Goal: Task Accomplishment & Management: Manage account settings

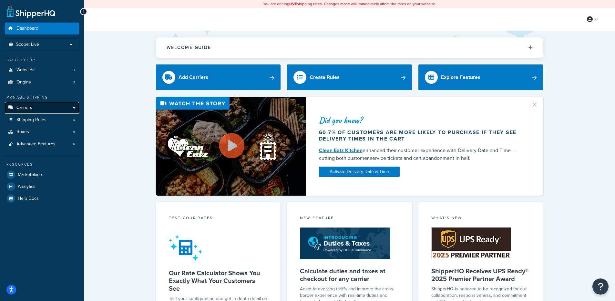
click at [48, 105] on link "Carriers" at bounding box center [42, 108] width 74 height 12
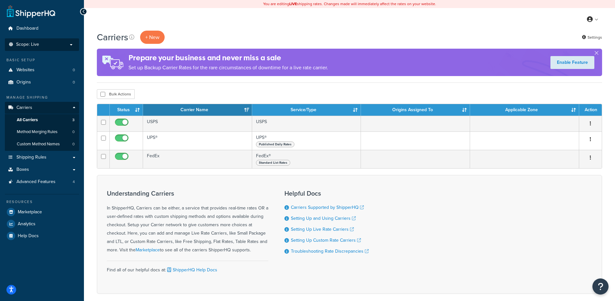
click at [49, 47] on p "Scope: Live" at bounding box center [42, 44] width 68 height 5
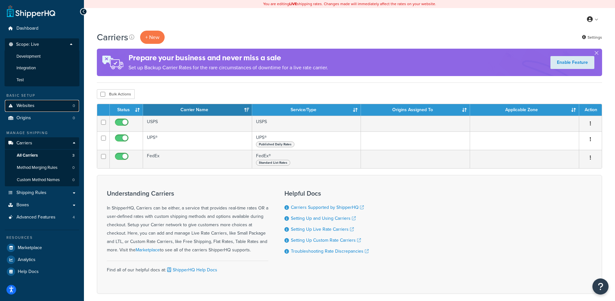
click at [61, 103] on link "Websites 0" at bounding box center [42, 106] width 74 height 12
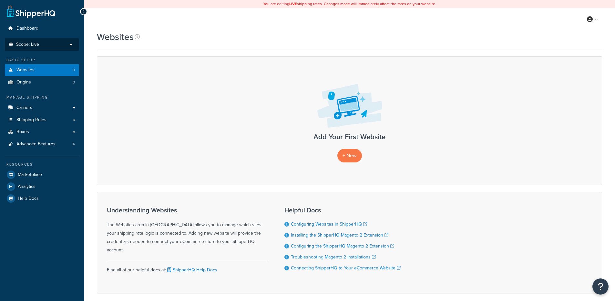
click at [55, 48] on li "Scope: Live Development Integration Test" at bounding box center [42, 44] width 74 height 13
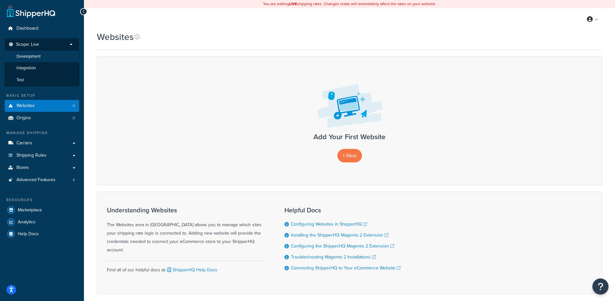
click at [46, 56] on li "Development" at bounding box center [42, 57] width 75 height 12
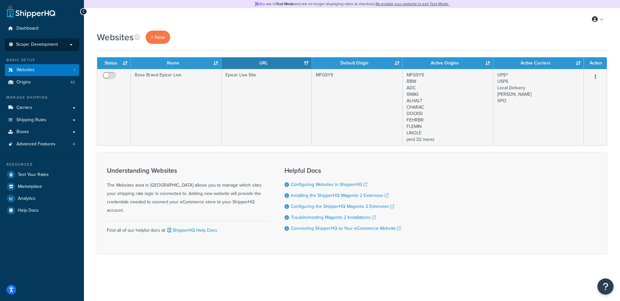
click at [50, 47] on span "Scope: Development" at bounding box center [37, 44] width 42 height 5
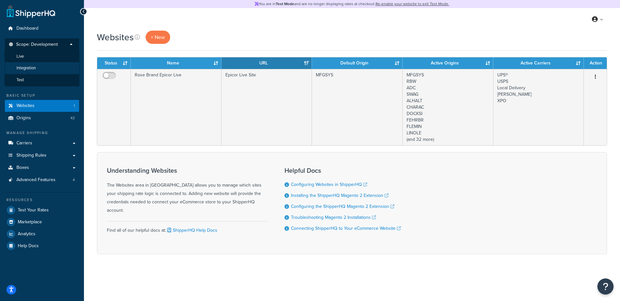
click at [48, 64] on li "Integration" at bounding box center [42, 68] width 75 height 12
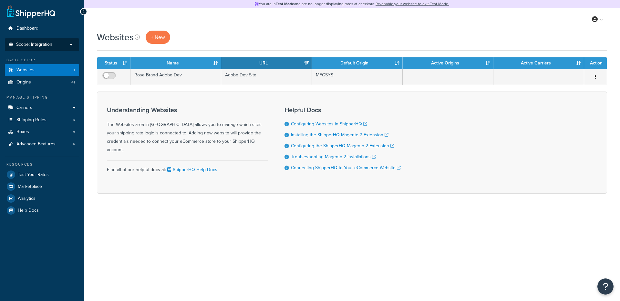
click at [50, 47] on span "Scope: Integration" at bounding box center [34, 44] width 36 height 5
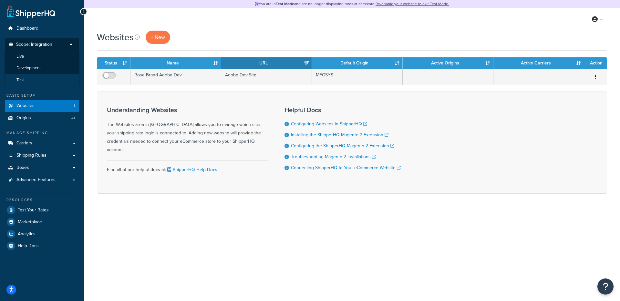
click at [48, 76] on li "Test" at bounding box center [42, 80] width 75 height 12
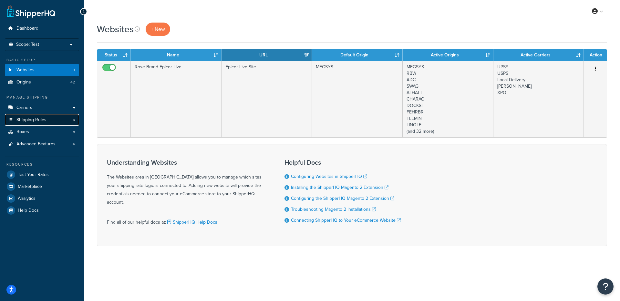
click at [34, 123] on span "Shipping Rules" at bounding box center [31, 119] width 30 height 5
click at [31, 129] on link "Boxes" at bounding box center [42, 132] width 74 height 12
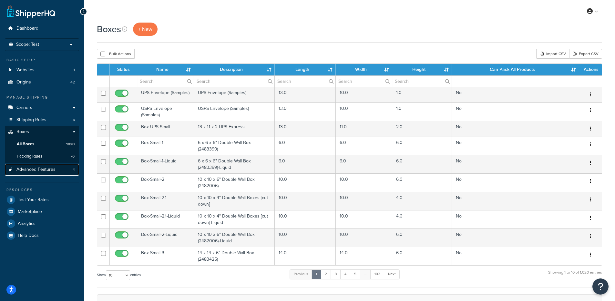
click at [42, 171] on span "Advanced Features" at bounding box center [35, 169] width 39 height 5
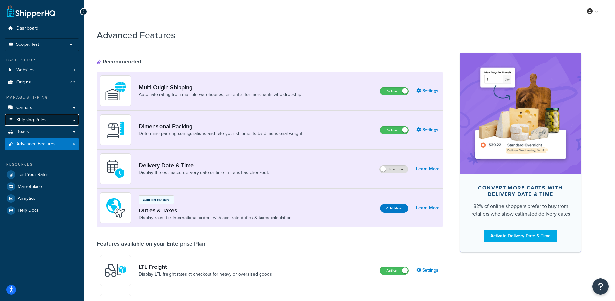
click at [52, 115] on link "Shipping Rules" at bounding box center [42, 120] width 74 height 12
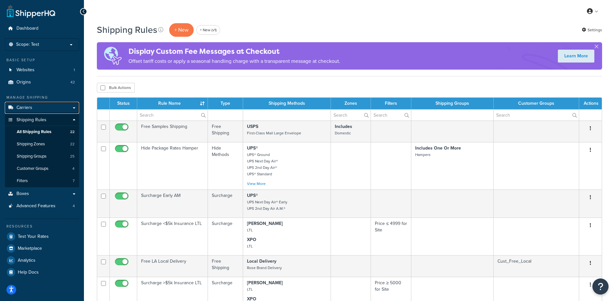
click at [54, 109] on link "Carriers" at bounding box center [42, 108] width 74 height 12
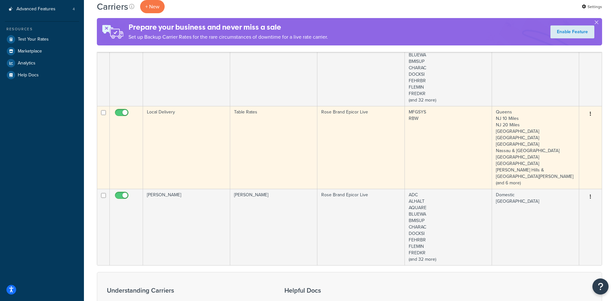
scroll to position [172, 0]
click at [185, 142] on td "Local Delivery" at bounding box center [186, 148] width 87 height 83
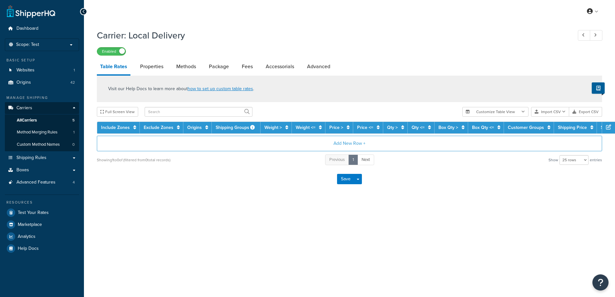
select select "25"
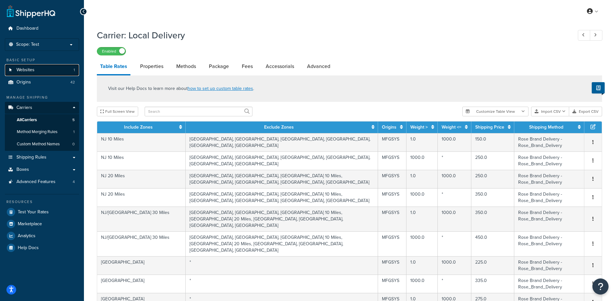
click at [39, 76] on link "Websites 1" at bounding box center [42, 70] width 74 height 12
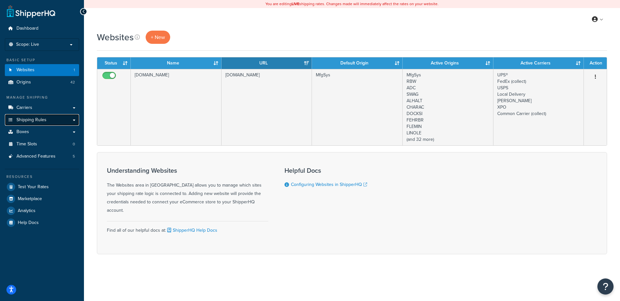
click at [54, 115] on link "Shipping Rules" at bounding box center [42, 120] width 74 height 12
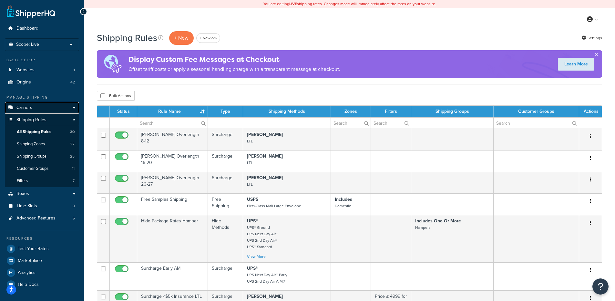
click at [53, 107] on link "Carriers" at bounding box center [42, 108] width 74 height 12
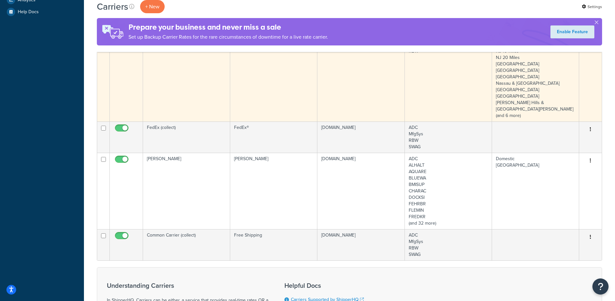
scroll to position [199, 0]
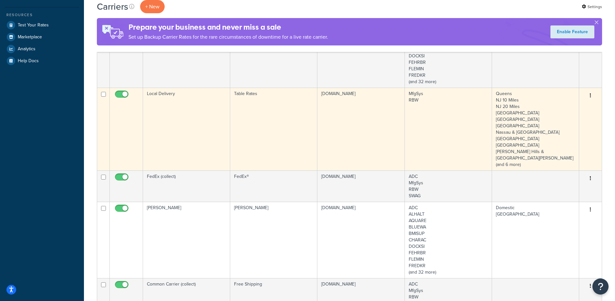
click at [188, 127] on td "Local Delivery" at bounding box center [186, 129] width 87 height 83
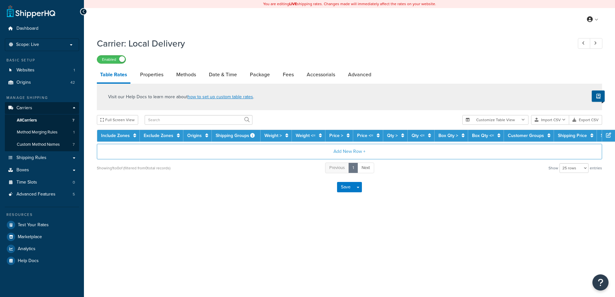
select select "25"
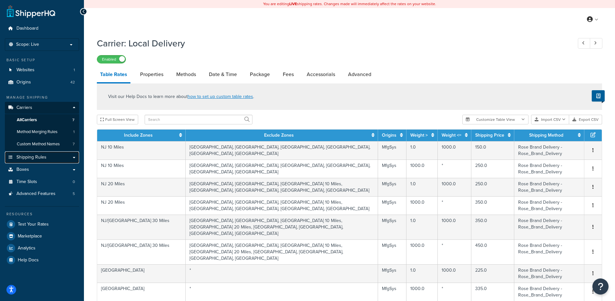
click at [42, 156] on span "Shipping Rules" at bounding box center [31, 157] width 30 height 5
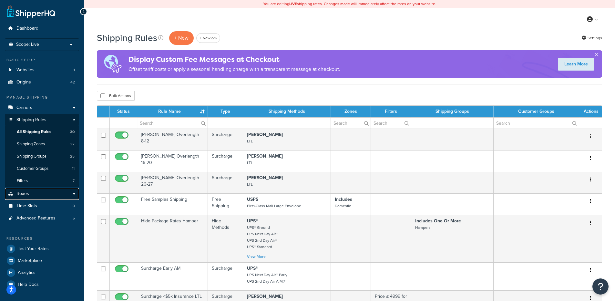
click at [43, 196] on link "Boxes" at bounding box center [42, 194] width 74 height 12
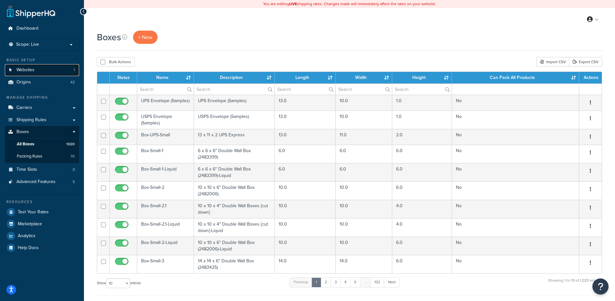
click at [62, 67] on link "Websites 1" at bounding box center [42, 70] width 74 height 12
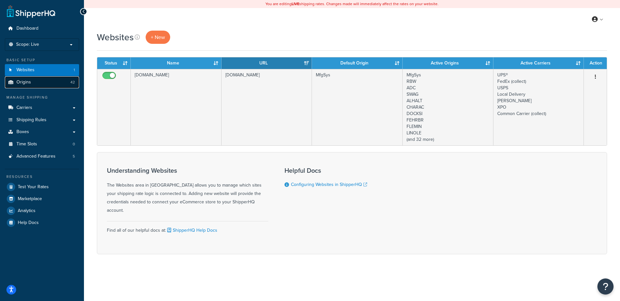
click at [52, 81] on link "Origins 42" at bounding box center [42, 82] width 74 height 12
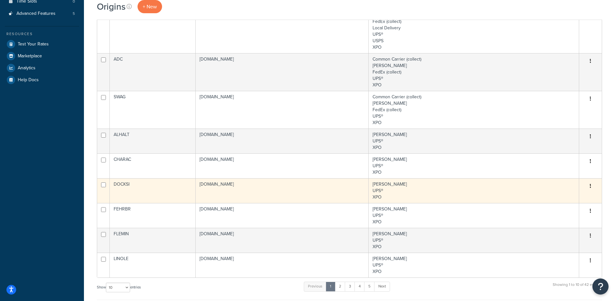
scroll to position [273, 0]
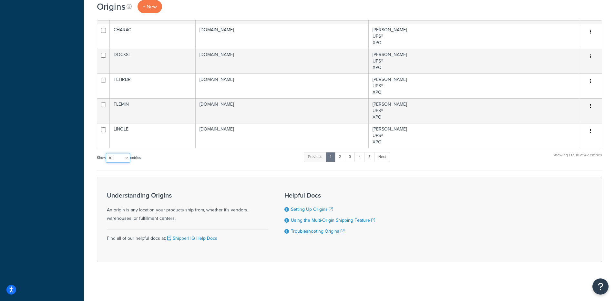
click at [115, 159] on select "10 15 25 50 100 1000" at bounding box center [118, 158] width 24 height 10
select select "100"
click at [107, 154] on select "10 15 25 50 100 1000" at bounding box center [118, 158] width 24 height 10
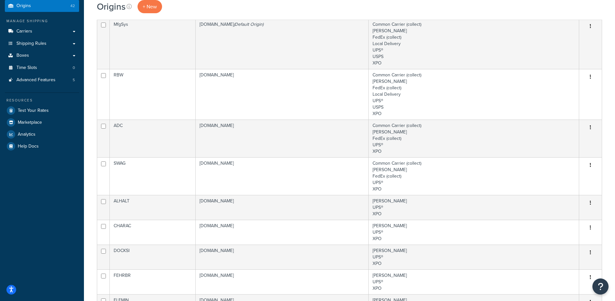
scroll to position [0, 0]
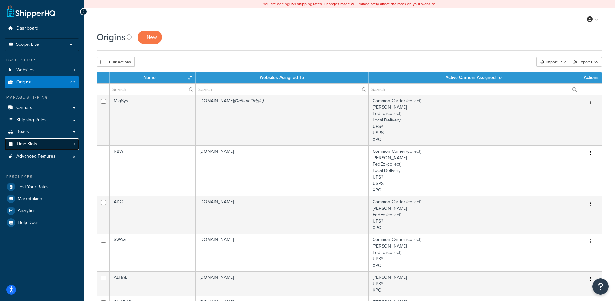
click at [40, 139] on link "Time Slots 0" at bounding box center [42, 144] width 74 height 12
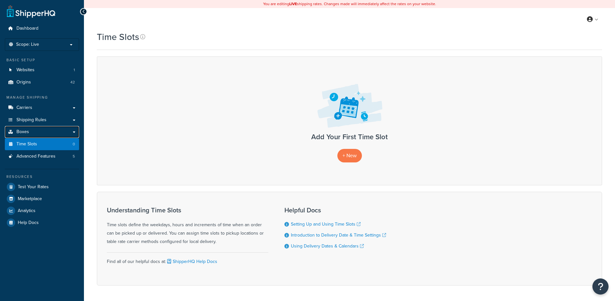
drag, startPoint x: 0, startPoint y: 0, endPoint x: 41, endPoint y: 136, distance: 141.8
click at [40, 136] on link "Boxes" at bounding box center [42, 132] width 74 height 12
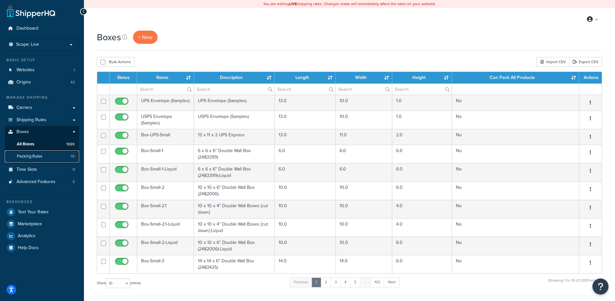
click at [46, 160] on link "Packing Rules 70" at bounding box center [42, 157] width 74 height 12
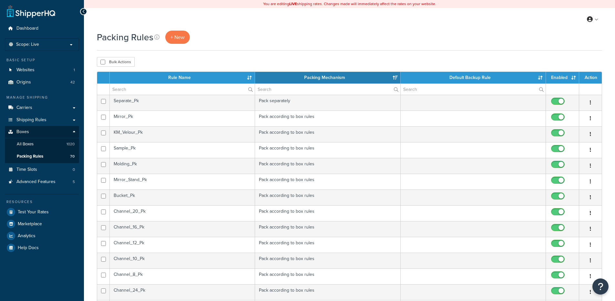
select select "15"
click at [47, 145] on link "All Boxes 1020" at bounding box center [42, 144] width 74 height 12
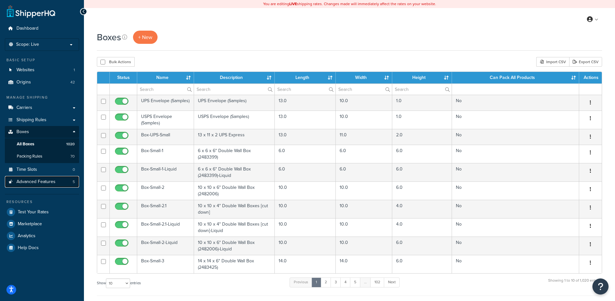
click at [43, 184] on span "Advanced Features" at bounding box center [35, 181] width 39 height 5
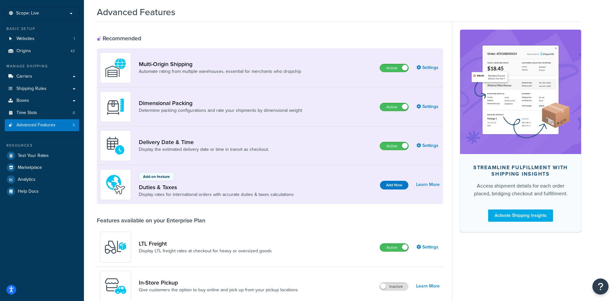
scroll to position [30, 0]
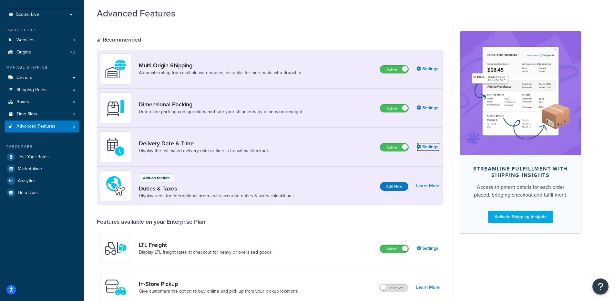
click at [437, 147] on link "Settings" at bounding box center [427, 147] width 23 height 9
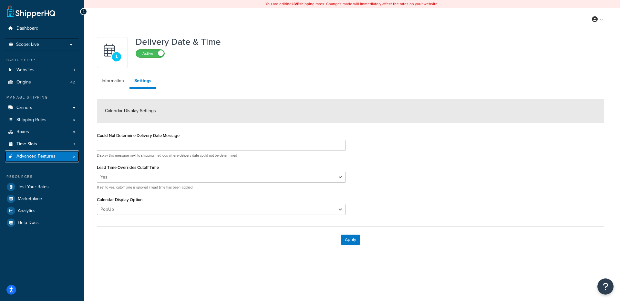
click at [40, 156] on span "Advanced Features" at bounding box center [35, 156] width 39 height 5
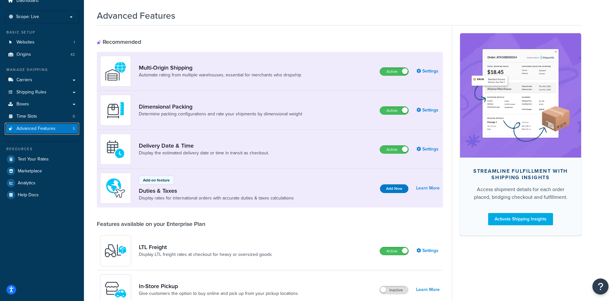
scroll to position [33, 0]
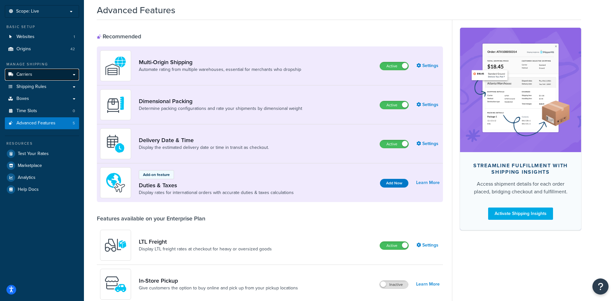
click at [49, 74] on link "Carriers" at bounding box center [42, 75] width 74 height 12
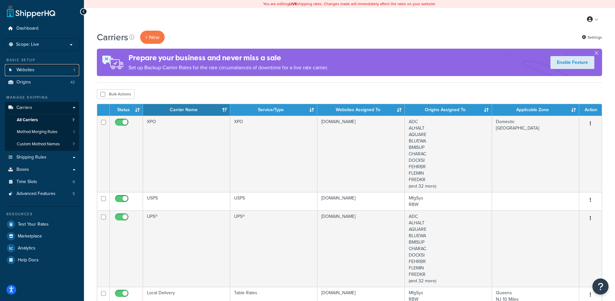
drag, startPoint x: 36, startPoint y: 68, endPoint x: 37, endPoint y: 63, distance: 5.8
click at [36, 68] on link "Websites 1" at bounding box center [42, 70] width 74 height 12
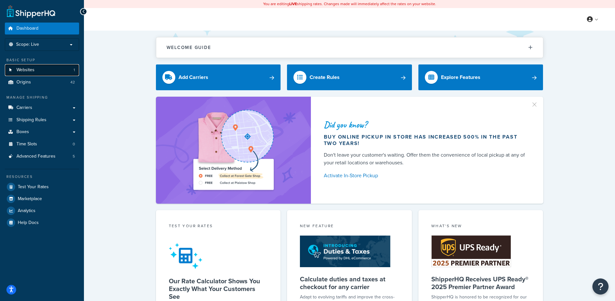
click at [54, 74] on link "Websites 1" at bounding box center [42, 70] width 74 height 12
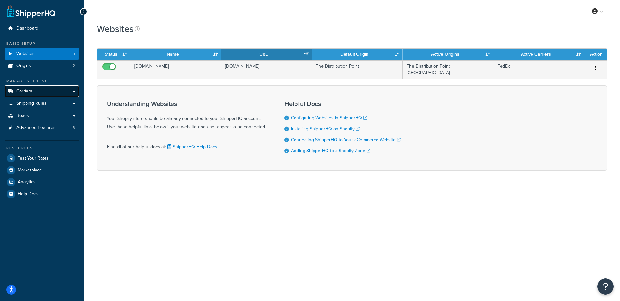
click at [46, 89] on link "Carriers" at bounding box center [42, 92] width 74 height 12
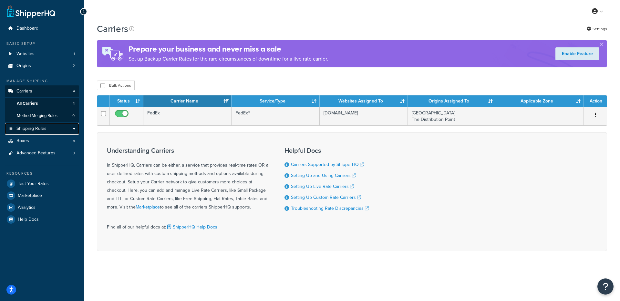
click at [36, 133] on link "Shipping Rules" at bounding box center [42, 129] width 74 height 12
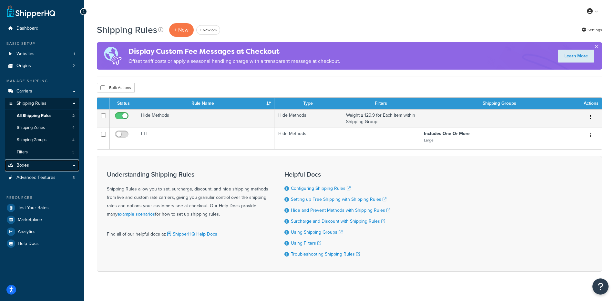
click at [33, 165] on link "Boxes" at bounding box center [42, 166] width 74 height 12
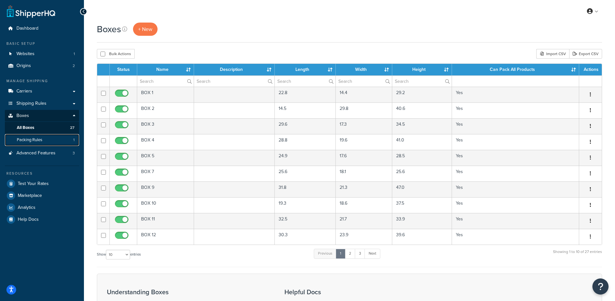
click at [35, 138] on span "Packing Rules" at bounding box center [29, 140] width 25 height 5
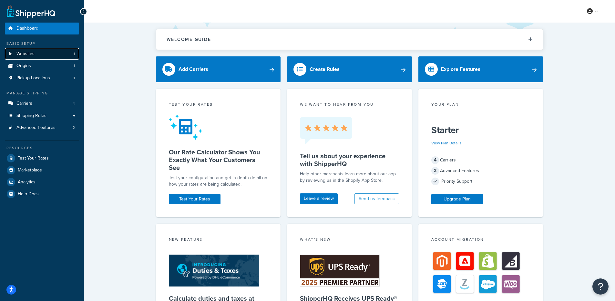
click at [34, 56] on link "Websites 1" at bounding box center [42, 54] width 74 height 12
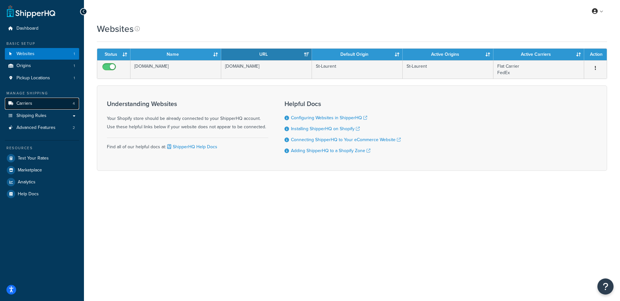
click at [51, 100] on link "Carriers 4" at bounding box center [42, 104] width 74 height 12
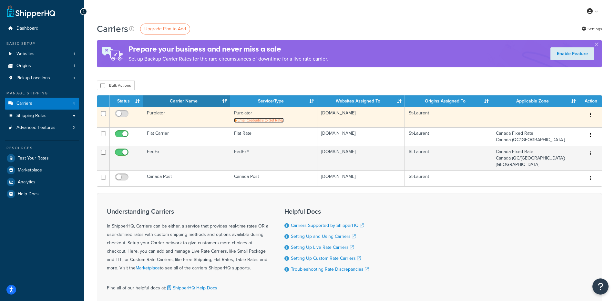
click at [268, 121] on span "Enter Credentials to Get Rates" at bounding box center [261, 120] width 46 height 5
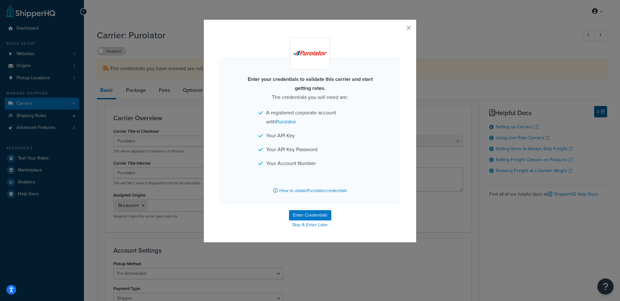
select select "purolator"
select select "PRE_SCHEDULED"
click at [295, 214] on button "Enter Credentials" at bounding box center [310, 215] width 42 height 10
select select "PRE_SCHEDULED"
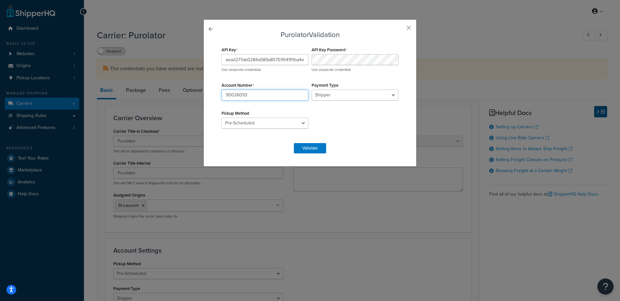
click at [262, 97] on input "90026093" at bounding box center [264, 95] width 87 height 11
click at [282, 60] on input "aead277ab0284a589a8570954911ba4e" at bounding box center [264, 59] width 87 height 11
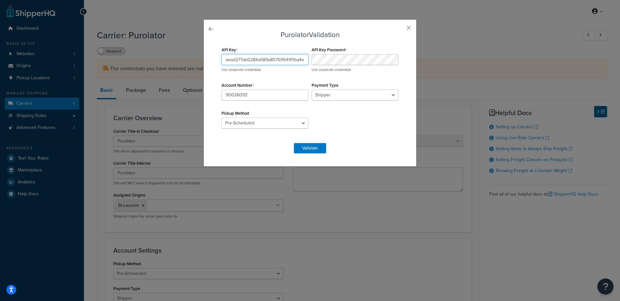
click at [282, 60] on input "aead277ab0284a589a8570954911ba4e" at bounding box center [264, 59] width 87 height 11
click at [349, 66] on div "Use corporate credentials" at bounding box center [354, 63] width 87 height 18
click at [281, 120] on select "Drop Off Pre-Scheduled" at bounding box center [264, 123] width 87 height 11
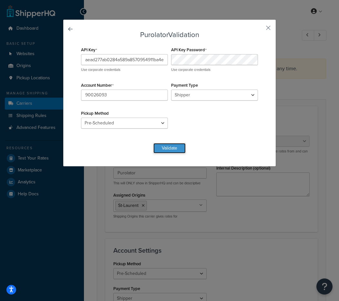
click at [174, 148] on button "Validate" at bounding box center [169, 148] width 32 height 10
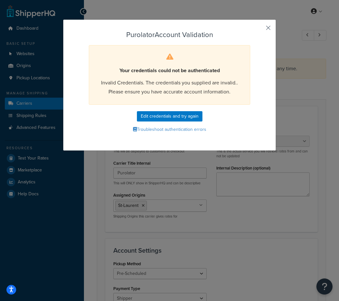
click at [260, 30] on button "button" at bounding box center [259, 30] width 2 height 2
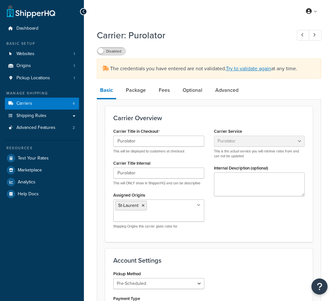
select select "purolator"
select select "PRE_SCHEDULED"
click at [51, 55] on link "Websites 1" at bounding box center [42, 54] width 74 height 12
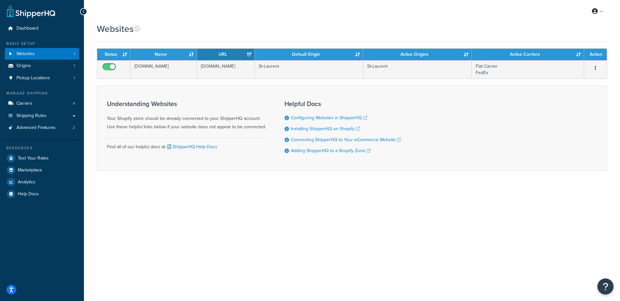
click at [307, 100] on h3 "Helpful Docs" at bounding box center [342, 103] width 116 height 7
drag, startPoint x: 199, startPoint y: 99, endPoint x: 123, endPoint y: 103, distance: 75.6
click at [122, 102] on div "Understanding Websites Your Shopify store should be already connected to your S…" at bounding box center [187, 129] width 161 height 66
click at [124, 104] on h3 "Understanding Websites" at bounding box center [187, 103] width 161 height 7
click at [52, 102] on link "Carriers 4" at bounding box center [42, 104] width 74 height 12
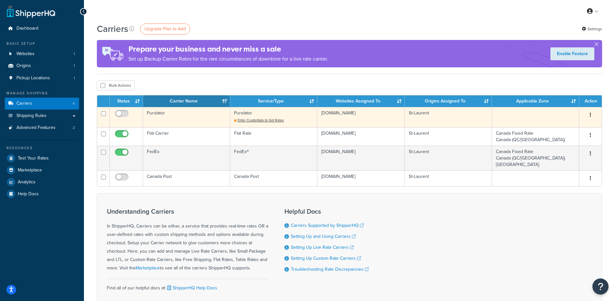
click at [252, 117] on td "Purolator Enter Credentials to Get Rates" at bounding box center [273, 117] width 87 height 20
click at [250, 120] on span "Enter Credentials to Get Rates" at bounding box center [261, 120] width 46 height 5
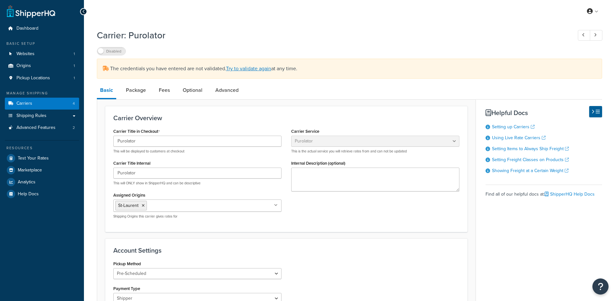
select select "purolator"
select select "PRE_SCHEDULED"
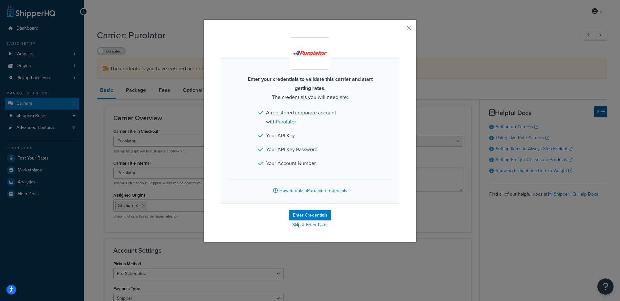
click at [294, 209] on form "Enter your credentials to validate this carrier and start getting rates. The cr…" at bounding box center [310, 133] width 180 height 192
click at [294, 210] on form "Enter your credentials to validate this carrier and start getting rates. The cr…" at bounding box center [310, 133] width 180 height 192
click at [294, 213] on button "Enter Credentials" at bounding box center [310, 215] width 42 height 10
select select "PRE_SCHEDULED"
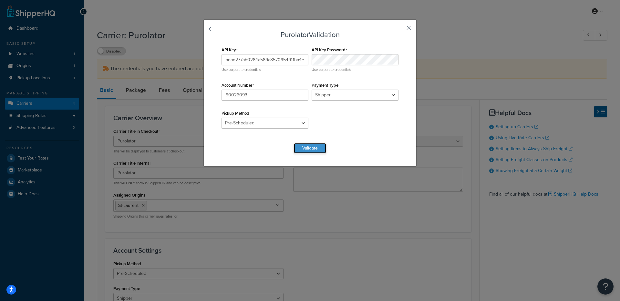
click at [314, 144] on button "Validate" at bounding box center [310, 148] width 32 height 10
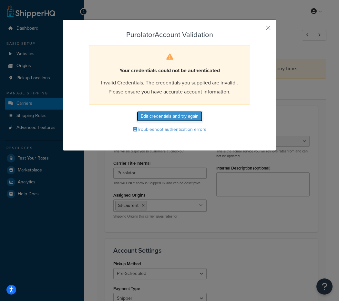
click at [164, 113] on button "Edit credentials and try again" at bounding box center [170, 116] width 66 height 10
select select "PRE_SCHEDULED"
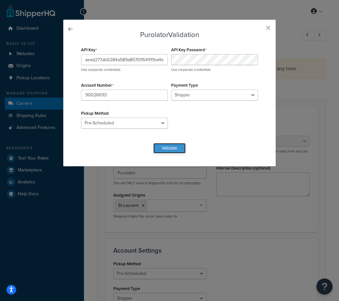
click at [168, 151] on button "Validate" at bounding box center [169, 148] width 32 height 10
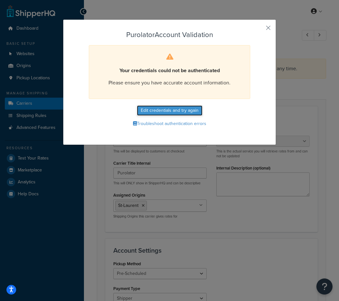
click at [183, 108] on button "Edit credentials and try again" at bounding box center [170, 111] width 66 height 10
select select "PRE_SCHEDULED"
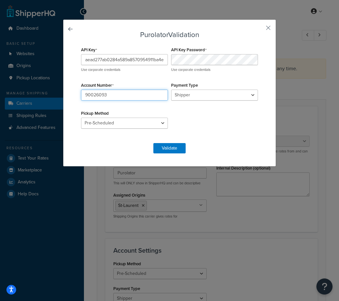
click at [137, 94] on input "90026093" at bounding box center [124, 95] width 87 height 11
paste input ">9GRXX4,fz"
drag, startPoint x: 136, startPoint y: 96, endPoint x: 108, endPoint y: 95, distance: 28.4
click at [108, 95] on input "90026093 >9GRXX4,fz" at bounding box center [124, 95] width 87 height 11
type input "90026093"
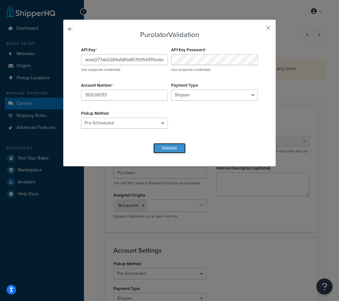
click at [163, 152] on button "Validate" at bounding box center [169, 148] width 32 height 10
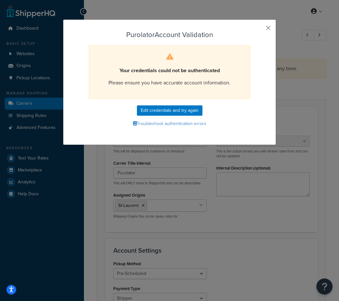
click at [260, 29] on button "button" at bounding box center [259, 30] width 2 height 2
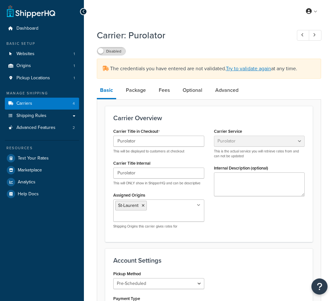
select select "purolator"
select select "PRE_SCHEDULED"
click at [49, 105] on link "Carriers 4" at bounding box center [42, 104] width 74 height 12
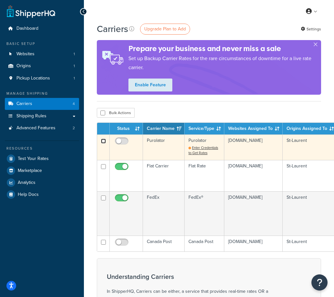
click at [103, 142] on input "checkbox" at bounding box center [103, 140] width 5 height 5
checkbox input "true"
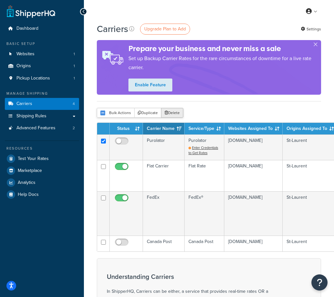
click at [170, 111] on button "Delete" at bounding box center [172, 113] width 22 height 10
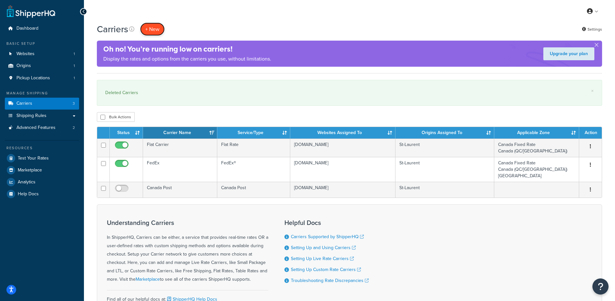
click at [155, 33] on button "+ New" at bounding box center [152, 29] width 25 height 13
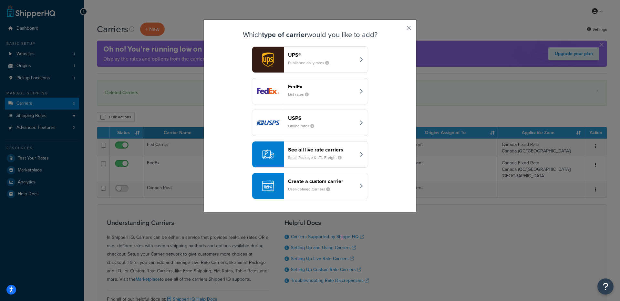
click at [317, 161] on div "See all live rate carriers Small Package & LTL Freight" at bounding box center [321, 154] width 67 height 15
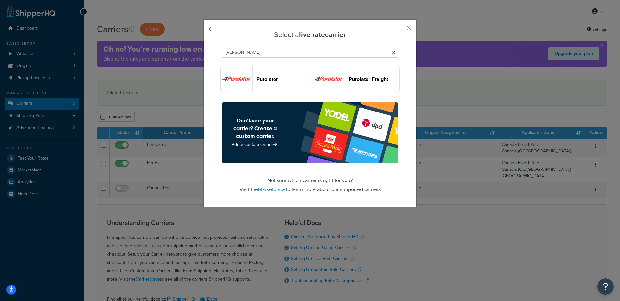
type input "Purol"
click at [253, 75] on button "Purolator" at bounding box center [263, 79] width 87 height 26
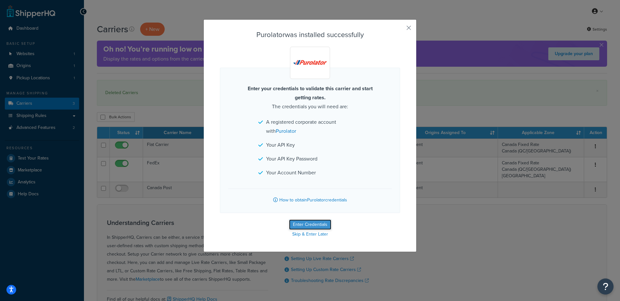
click at [293, 227] on button "Enter Credentials" at bounding box center [310, 225] width 42 height 10
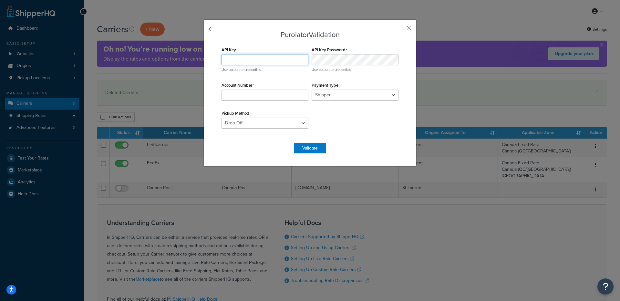
click at [257, 59] on input "API Key" at bounding box center [264, 59] width 87 height 11
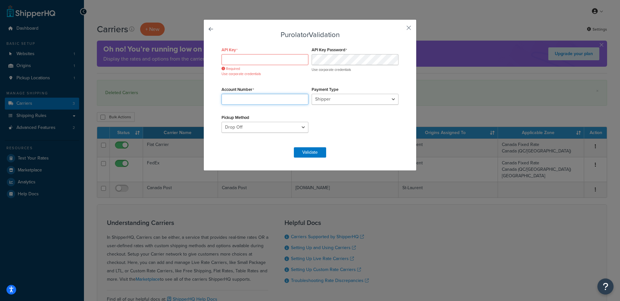
click at [274, 96] on input "Account Number" at bounding box center [264, 99] width 87 height 11
paste input "90026093"
type input "90026093"
click at [263, 60] on input "API Key" at bounding box center [264, 59] width 87 height 11
paste input "aead277ab0284a589a8570954911ba4e"
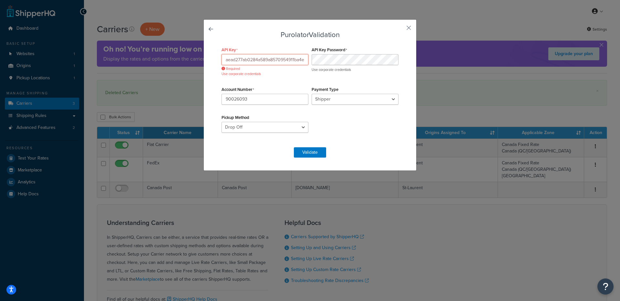
scroll to position [0, 1]
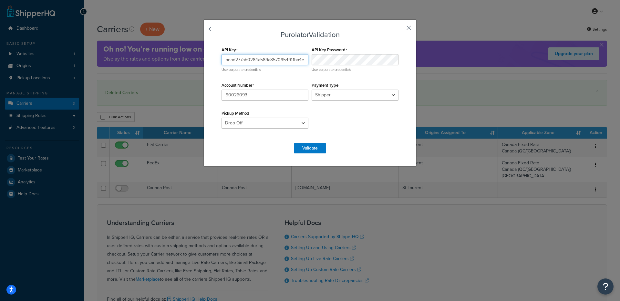
type input "aead277ab0284a589a8570954911ba4e"
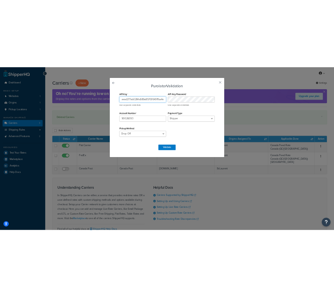
scroll to position [0, 0]
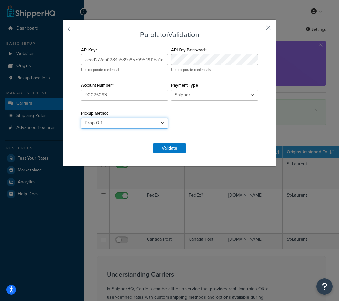
click at [154, 123] on select "Drop Off Pre-Scheduled" at bounding box center [124, 123] width 87 height 11
select select "PRE_SCHEDULED"
click at [81, 118] on select "Drop Off Pre-Scheduled" at bounding box center [124, 123] width 87 height 11
click at [162, 147] on button "Validate" at bounding box center [169, 148] width 32 height 10
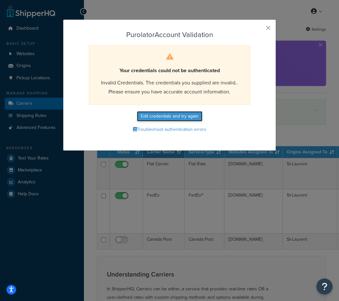
click at [149, 115] on button "Edit credentials and try again" at bounding box center [170, 116] width 66 height 10
select select "PRE_SCHEDULED"
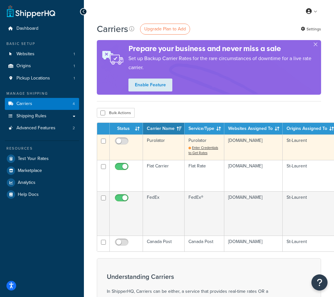
click at [166, 143] on td "Purolator" at bounding box center [164, 146] width 42 height 25
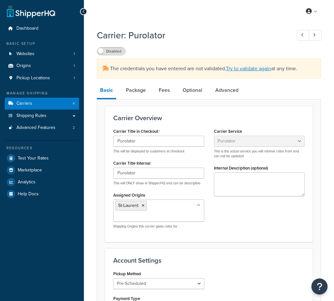
select select "purolator"
select select "PRE_SCHEDULED"
drag, startPoint x: 41, startPoint y: 65, endPoint x: 159, endPoint y: 33, distance: 122.1
click at [41, 65] on link "Origins 1" at bounding box center [42, 66] width 74 height 12
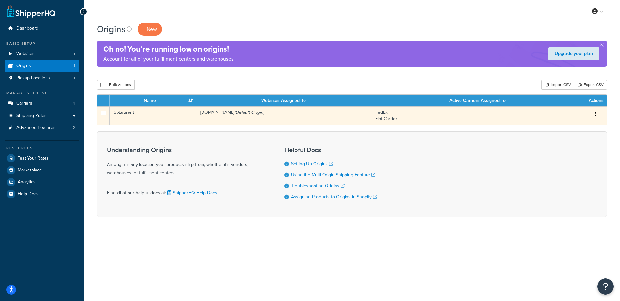
click at [239, 125] on td "deploydepotca.myshopify.com (Default Origin)" at bounding box center [283, 116] width 175 height 18
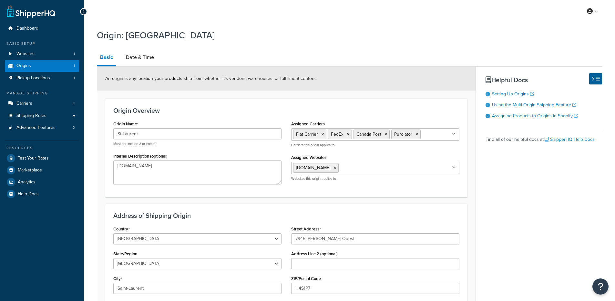
select select "1039"
select select "71"
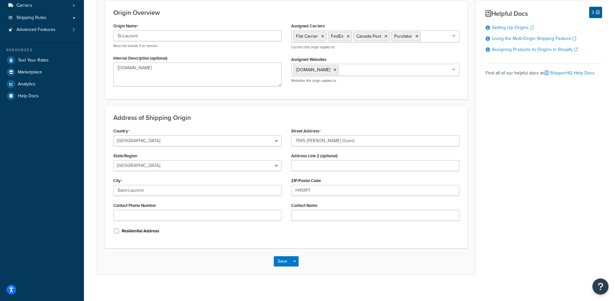
scroll to position [105, 0]
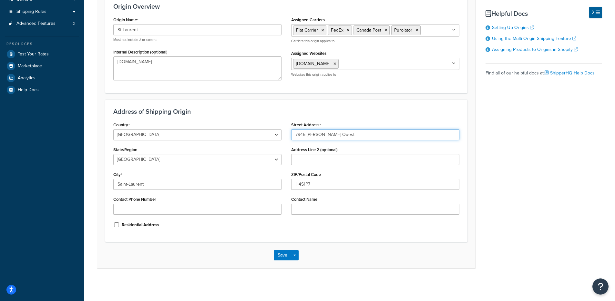
drag, startPoint x: 375, startPoint y: 135, endPoint x: 277, endPoint y: 137, distance: 97.8
click at [277, 137] on div "Country [GEOGRAPHIC_DATA] [GEOGRAPHIC_DATA] [GEOGRAPHIC_DATA] [GEOGRAPHIC_DATA]…" at bounding box center [286, 177] width 356 height 114
drag, startPoint x: 343, startPoint y: 184, endPoint x: 265, endPoint y: 186, distance: 78.5
click at [265, 186] on div "Country [GEOGRAPHIC_DATA] [GEOGRAPHIC_DATA] [GEOGRAPHIC_DATA] [GEOGRAPHIC_DATA]…" at bounding box center [286, 177] width 356 height 114
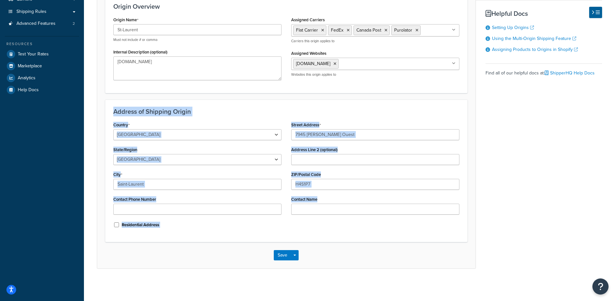
drag, startPoint x: 134, startPoint y: 127, endPoint x: 369, endPoint y: 201, distance: 246.5
click at [369, 201] on div "Address of Shipping Origin Country [GEOGRAPHIC_DATA] [GEOGRAPHIC_DATA] [GEOGRAP…" at bounding box center [286, 171] width 362 height 143
copy div "Loremip do Sitametc Adipis Elitsed Doeius Tempor Incidi Utlabor Etdoloremag Ali…"
